Goal: Information Seeking & Learning: Find specific fact

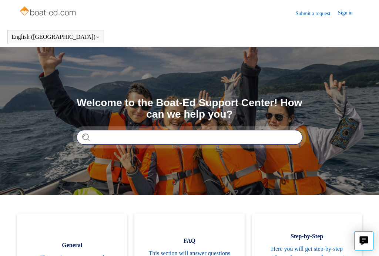
click at [100, 135] on input "Search" at bounding box center [190, 137] width 226 height 15
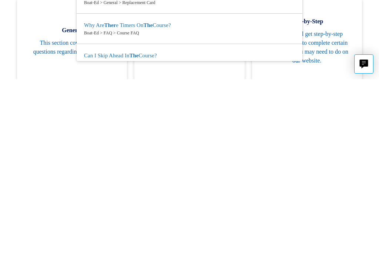
scroll to position [25, 0]
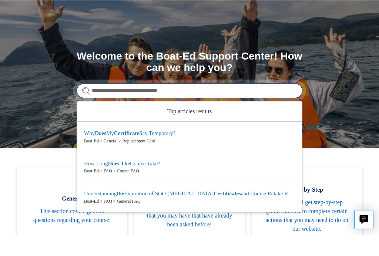
type input "**********"
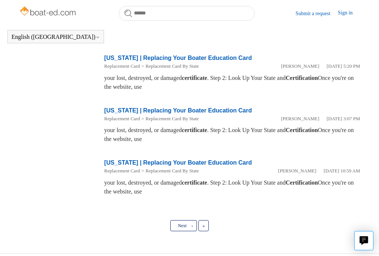
scroll to position [466, 0]
click at [181, 226] on span "Next" at bounding box center [182, 226] width 9 height 5
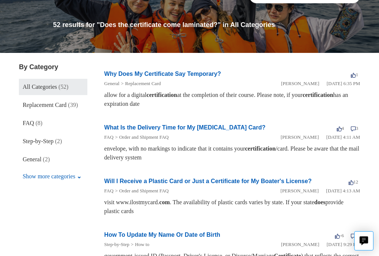
scroll to position [77, 0]
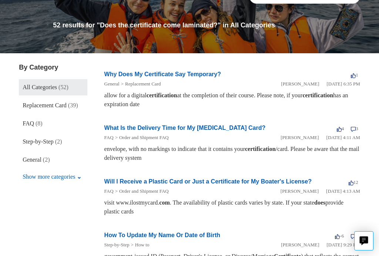
click at [31, 159] on span "General" at bounding box center [32, 160] width 19 height 6
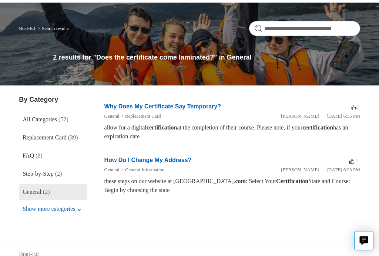
scroll to position [45, 0]
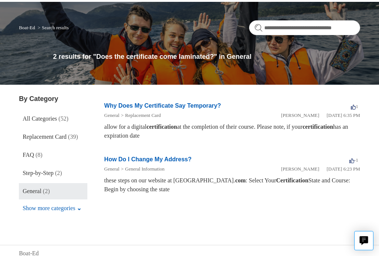
click at [33, 153] on span "FAQ" at bounding box center [28, 155] width 11 height 6
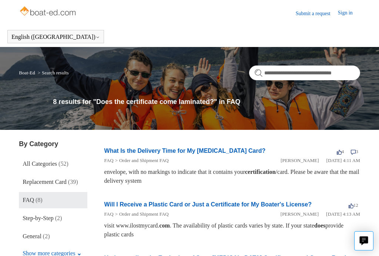
click at [272, 205] on link "Will I Receive a Plastic Card or Just a Certificate for My Boater's License?" at bounding box center [207, 205] width 207 height 6
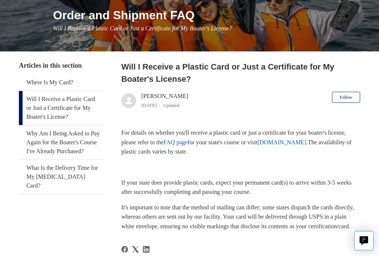
scroll to position [91, 0]
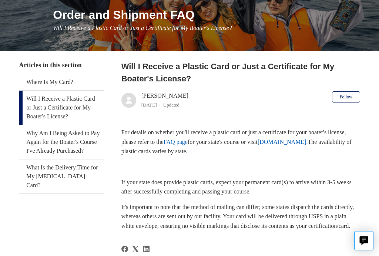
click at [308, 143] on link "[DOMAIN_NAME]." at bounding box center [283, 142] width 50 height 6
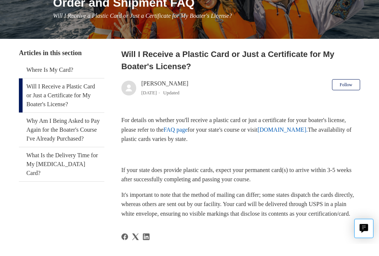
scroll to position [104, 0]
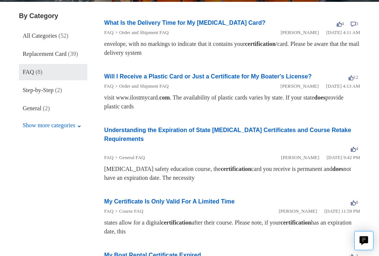
scroll to position [129, 0]
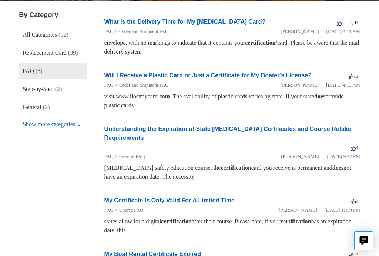
click at [54, 131] on button "Show more categories" at bounding box center [52, 124] width 66 height 14
click at [44, 54] on span "Replacement Card" at bounding box center [45, 53] width 44 height 6
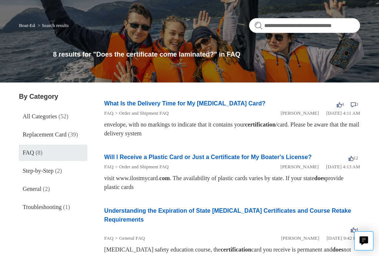
scroll to position [0, 0]
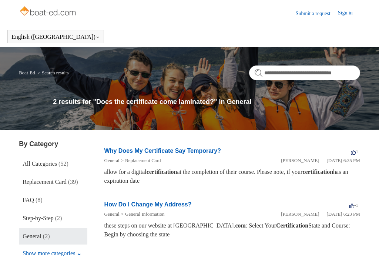
scroll to position [58, 0]
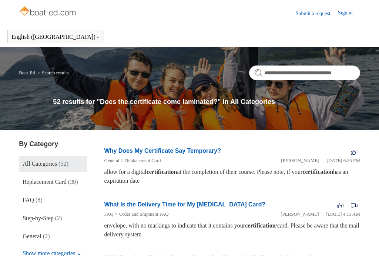
scroll to position [77, 0]
